Goal: Understand process/instructions

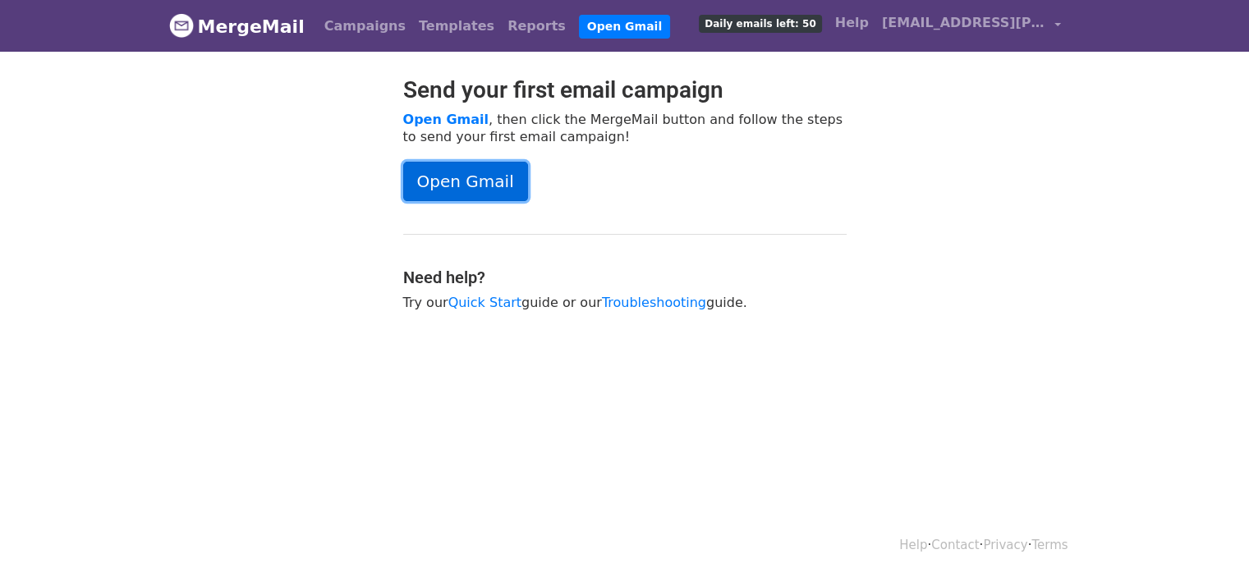
click at [460, 193] on link "Open Gmail" at bounding box center [465, 181] width 125 height 39
click at [356, 33] on link "Campaigns" at bounding box center [365, 26] width 94 height 33
click at [992, 27] on span "[EMAIL_ADDRESS][PERSON_NAME][DOMAIN_NAME]" at bounding box center [964, 23] width 164 height 20
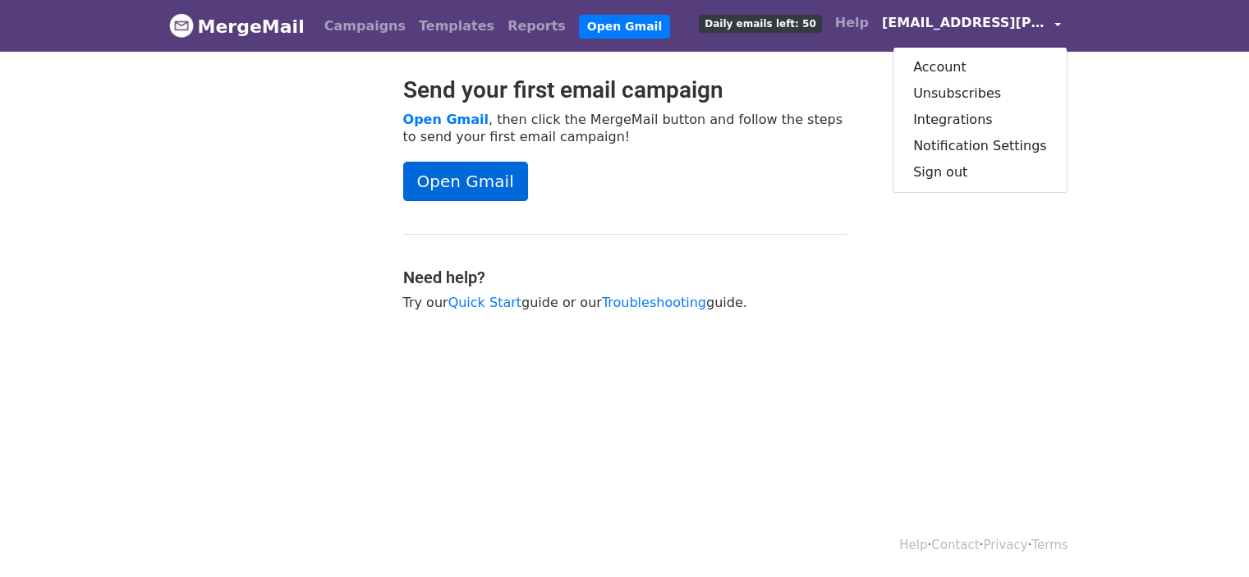
drag, startPoint x: 794, startPoint y: 247, endPoint x: 451, endPoint y: 188, distance: 348.4
click at [794, 247] on div "Send your first email campaign Open Gmail , then click the MergeMail button and…" at bounding box center [625, 201] width 468 height 251
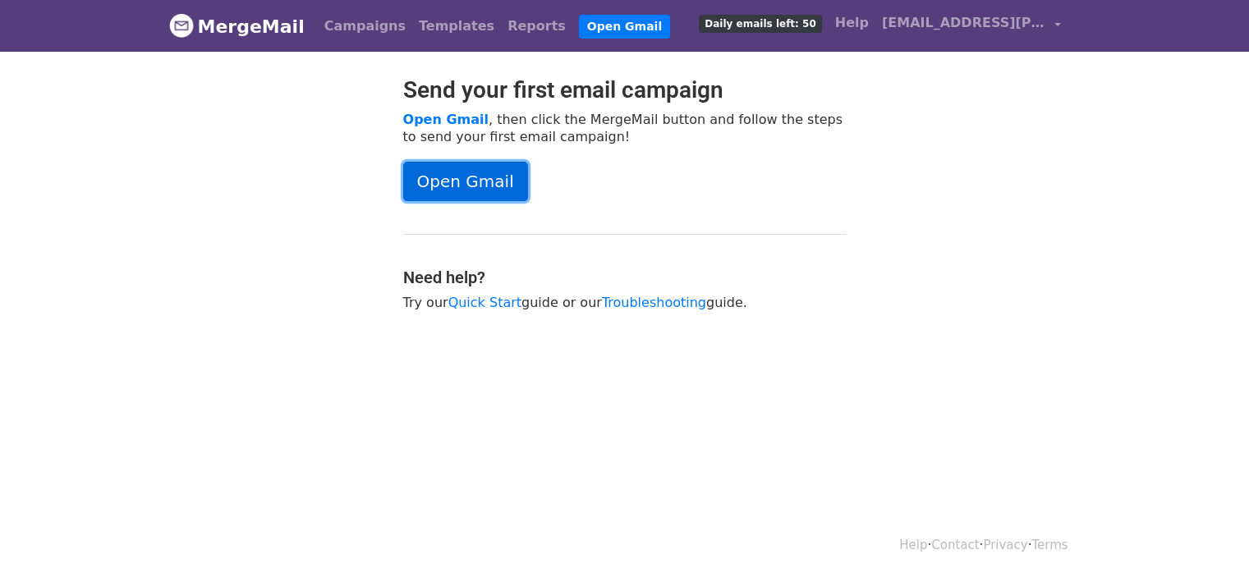
click at [440, 182] on link "Open Gmail" at bounding box center [465, 181] width 125 height 39
